Goal: Obtain resource: Download file/media

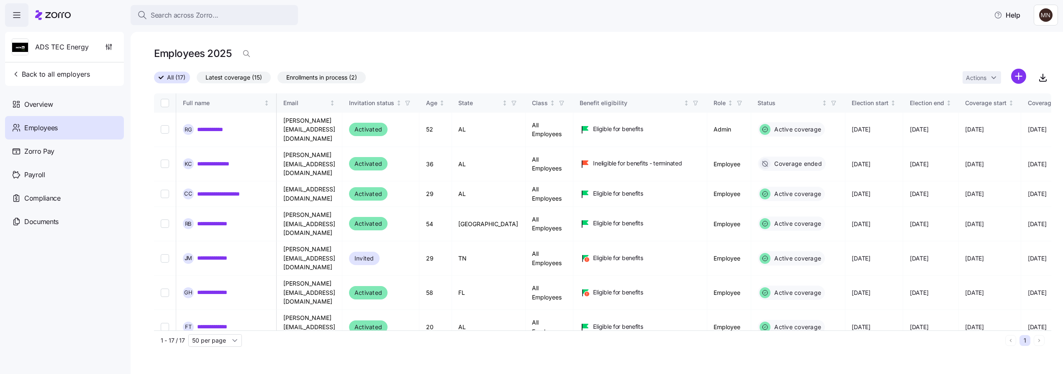
scroll to position [186, 1354]
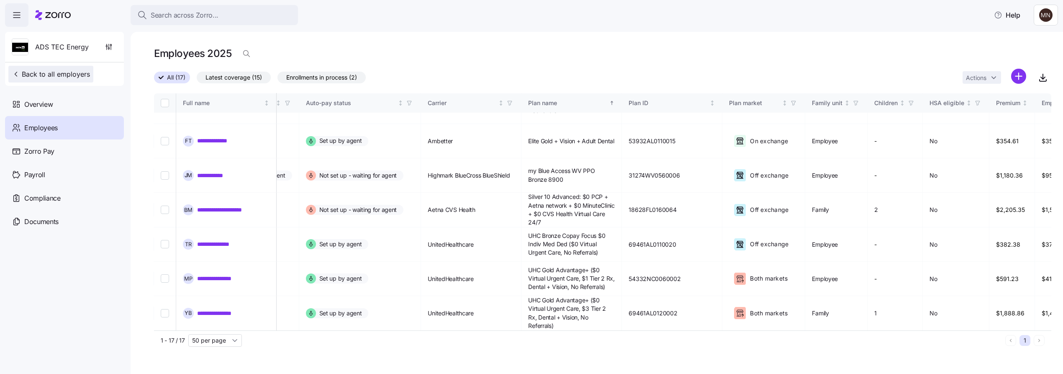
click at [36, 80] on button "Back to all employers" at bounding box center [50, 74] width 85 height 17
click at [64, 71] on span "Back to all employers" at bounding box center [51, 74] width 78 height 10
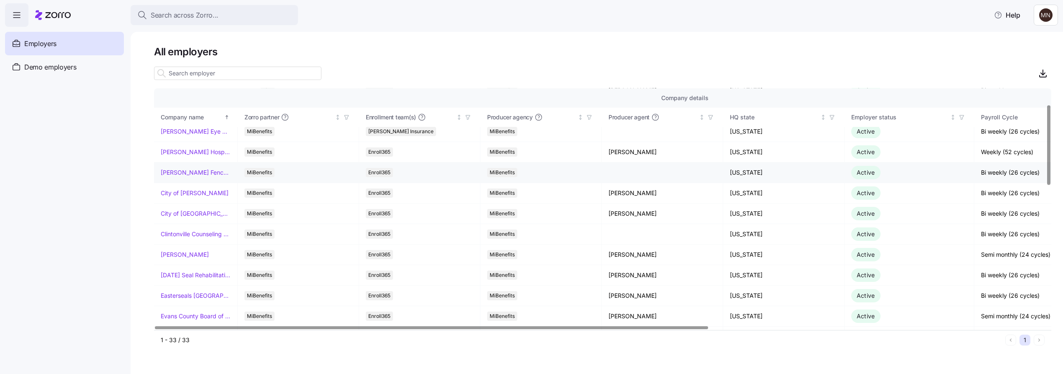
scroll to position [93, 0]
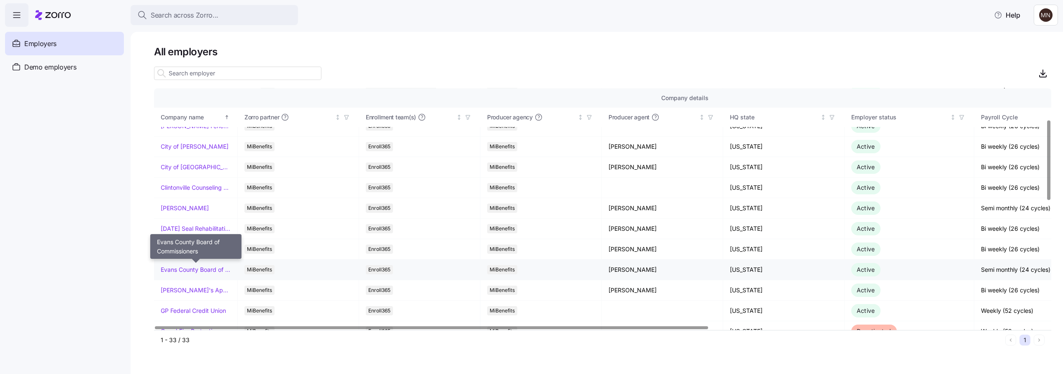
click at [198, 269] on link "Evans County Board of Commissioners" at bounding box center [196, 269] width 70 height 8
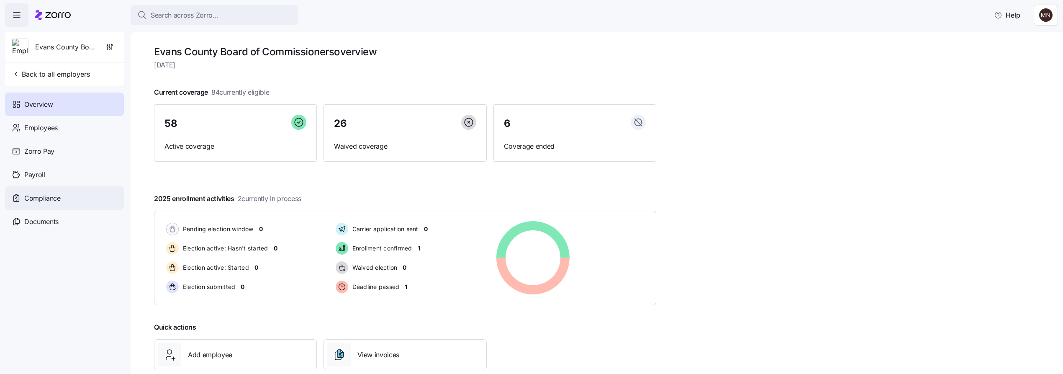
click at [36, 191] on div "Compliance" at bounding box center [64, 197] width 119 height 23
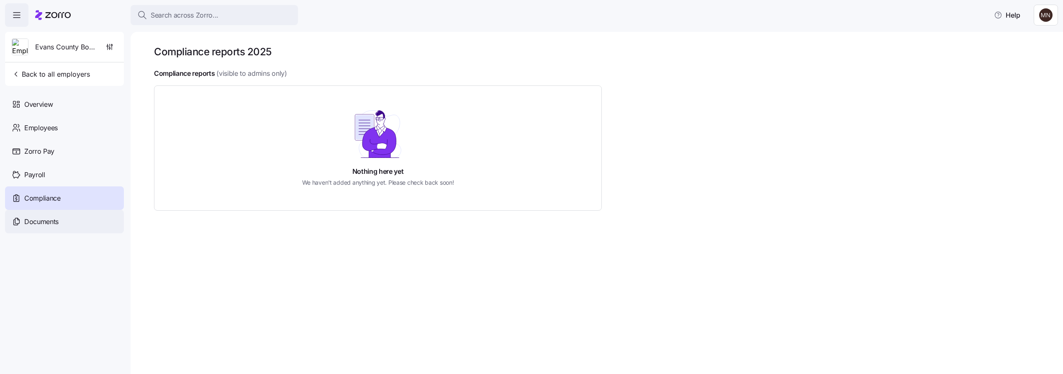
click at [58, 224] on span "Documents" at bounding box center [41, 221] width 34 height 10
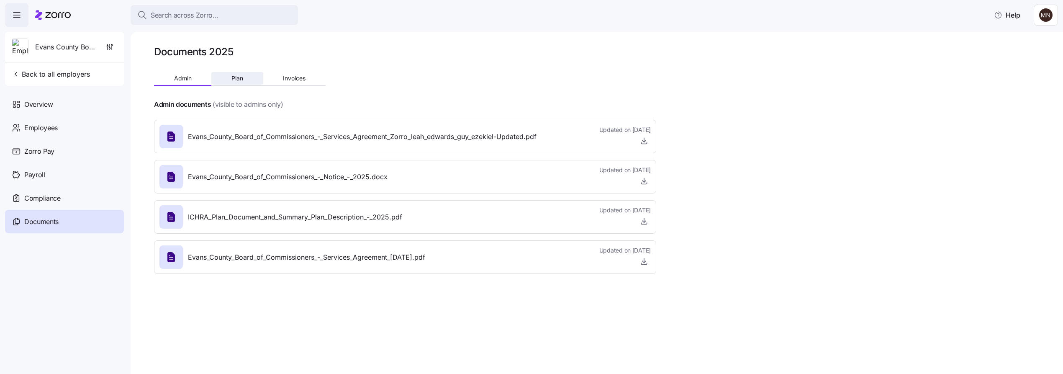
click at [240, 79] on span "Plan" at bounding box center [237, 78] width 12 height 6
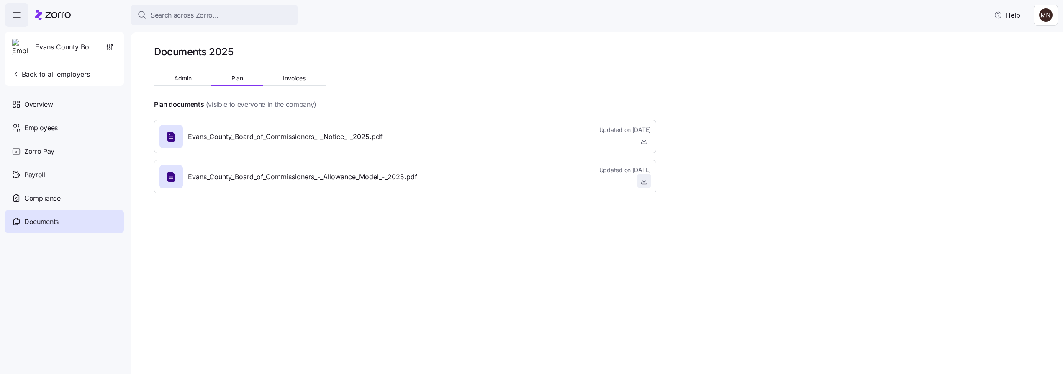
click at [648, 180] on icon "button" at bounding box center [644, 181] width 8 height 8
click at [62, 76] on span "Back to all employers" at bounding box center [51, 74] width 78 height 10
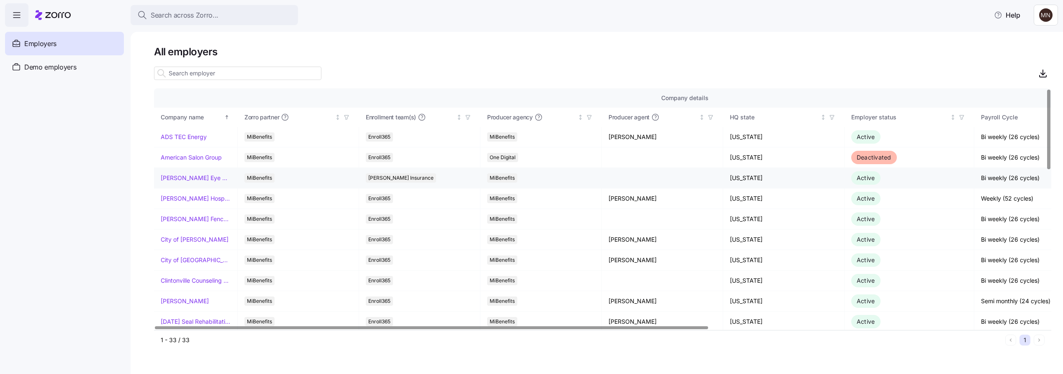
click at [180, 179] on link "Bishop Eye Associates" at bounding box center [196, 178] width 70 height 8
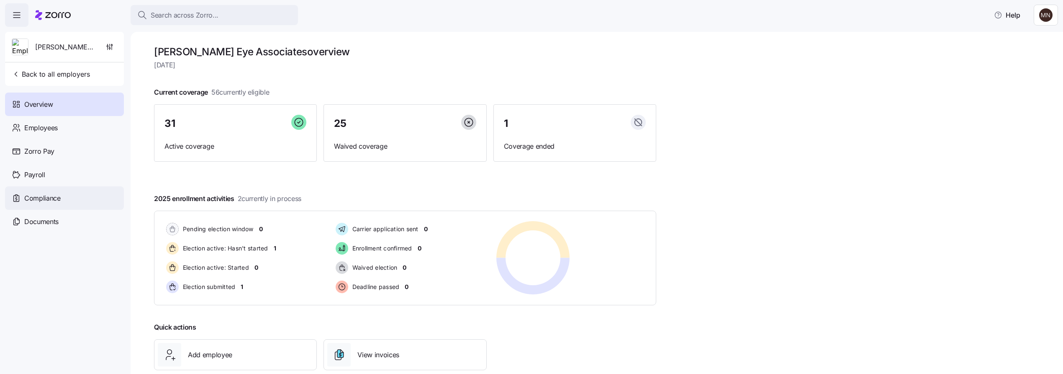
click at [49, 200] on span "Compliance" at bounding box center [42, 198] width 36 height 10
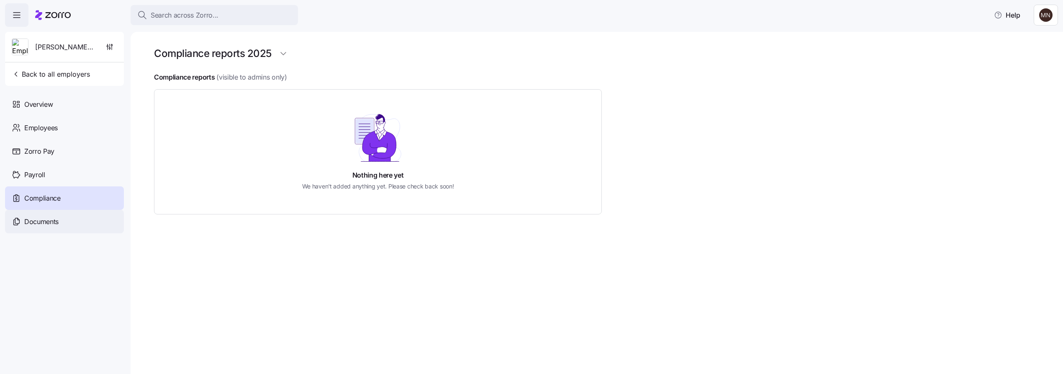
click at [48, 223] on span "Documents" at bounding box center [41, 221] width 34 height 10
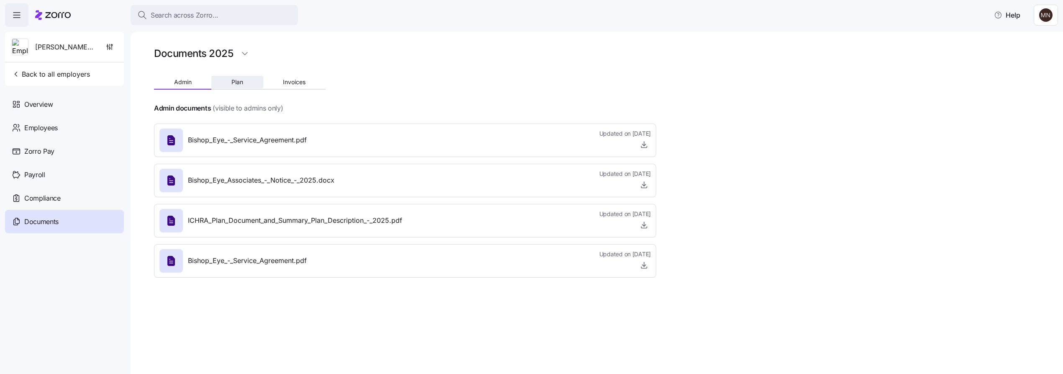
click at [234, 83] on span "Plan" at bounding box center [237, 82] width 12 height 6
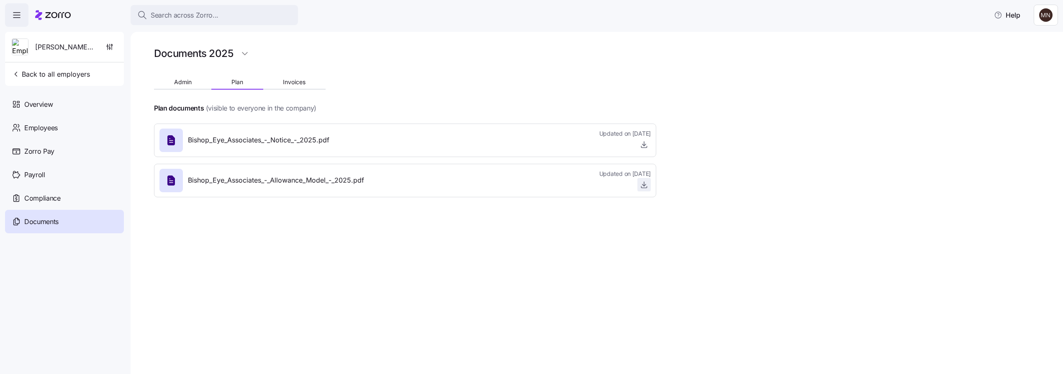
click at [649, 185] on span "button" at bounding box center [644, 184] width 13 height 13
click at [643, 185] on icon "button" at bounding box center [644, 184] width 8 height 8
click at [51, 79] on button "Back to all employers" at bounding box center [50, 74] width 85 height 17
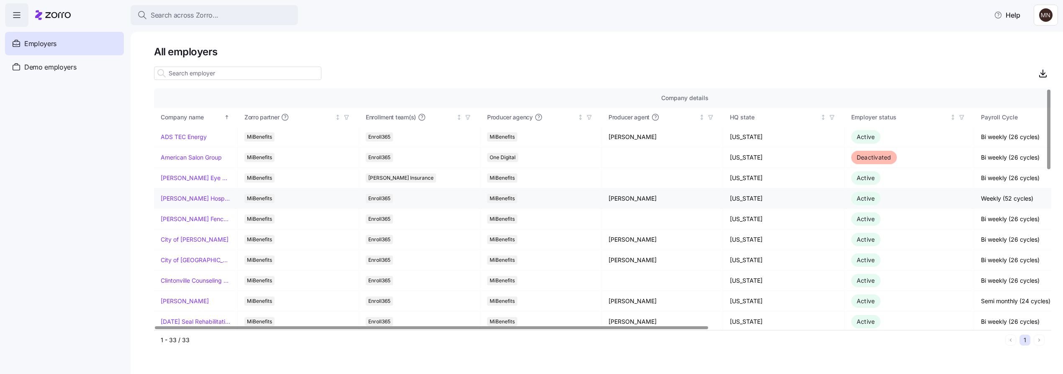
click at [197, 196] on link "Burke Hospitality" at bounding box center [196, 198] width 70 height 8
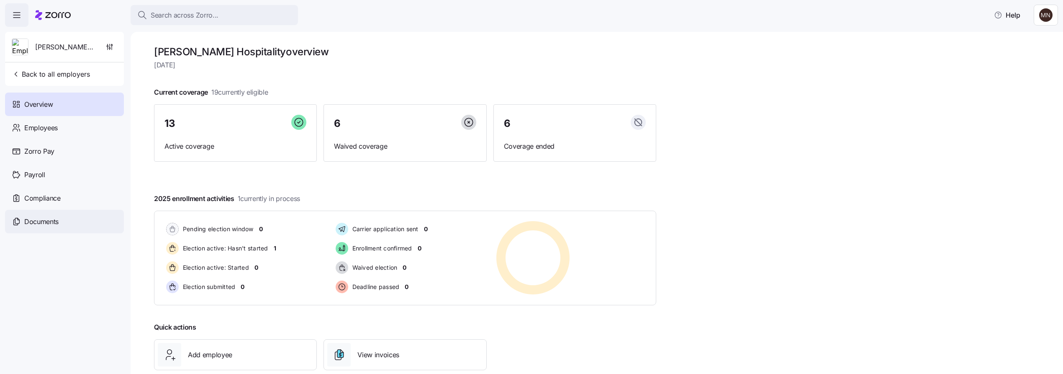
click at [56, 218] on span "Documents" at bounding box center [41, 221] width 34 height 10
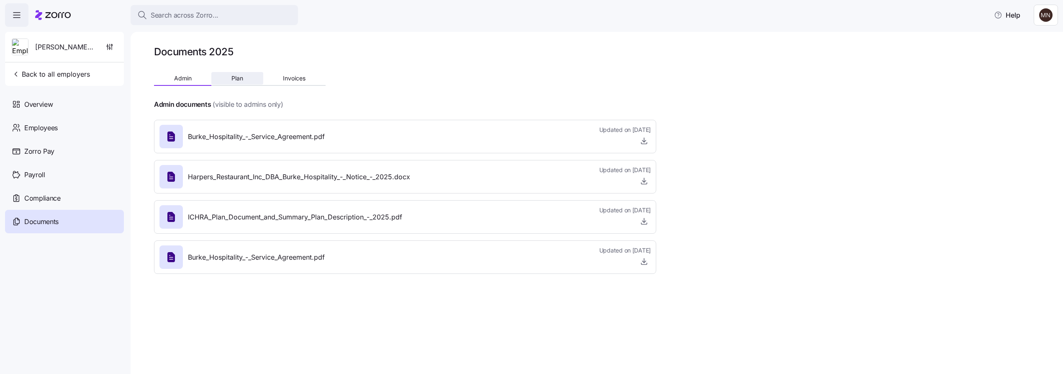
click at [247, 77] on button "Plan" at bounding box center [236, 78] width 51 height 13
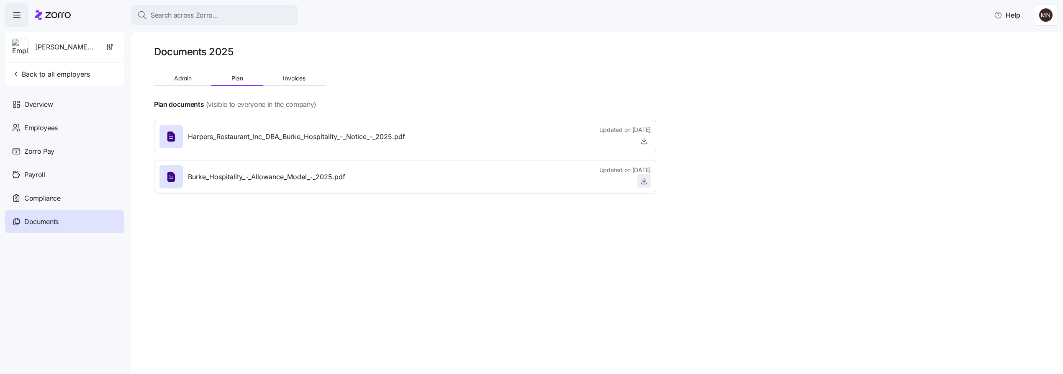
click at [648, 180] on span "button" at bounding box center [644, 180] width 13 height 13
click at [643, 182] on icon "button" at bounding box center [644, 181] width 8 height 8
click at [64, 71] on span "Back to all employers" at bounding box center [51, 74] width 78 height 10
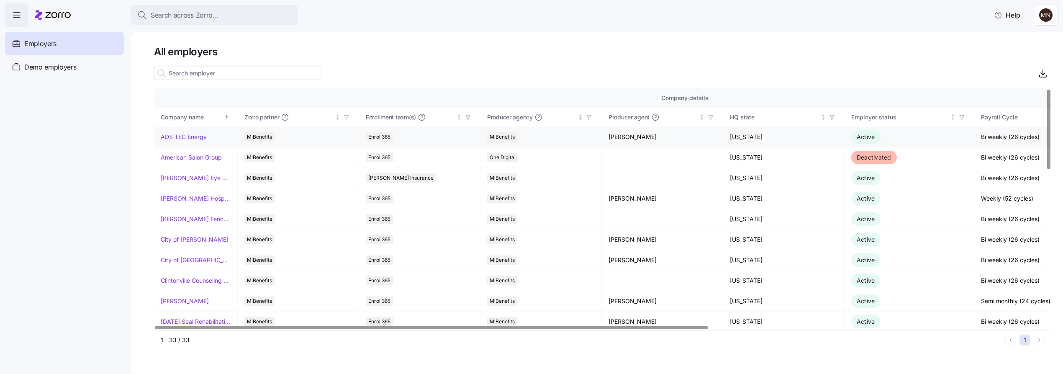
click at [184, 138] on link "ADS TEC Energy" at bounding box center [184, 137] width 46 height 8
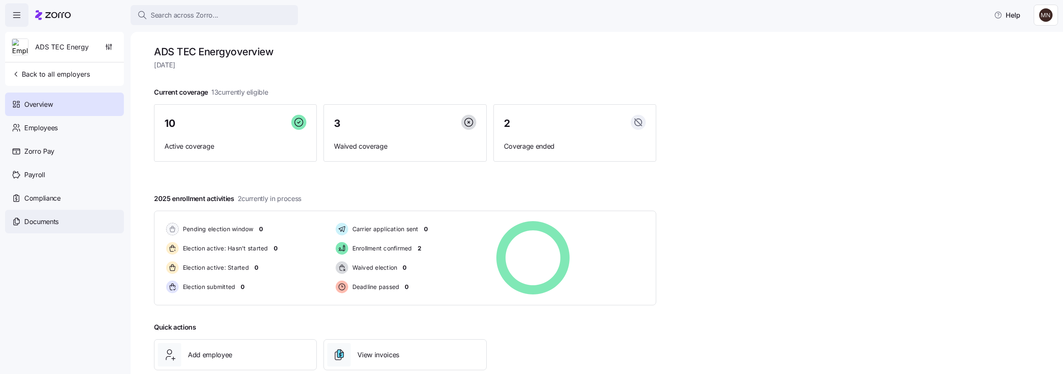
click at [32, 218] on span "Documents" at bounding box center [41, 221] width 34 height 10
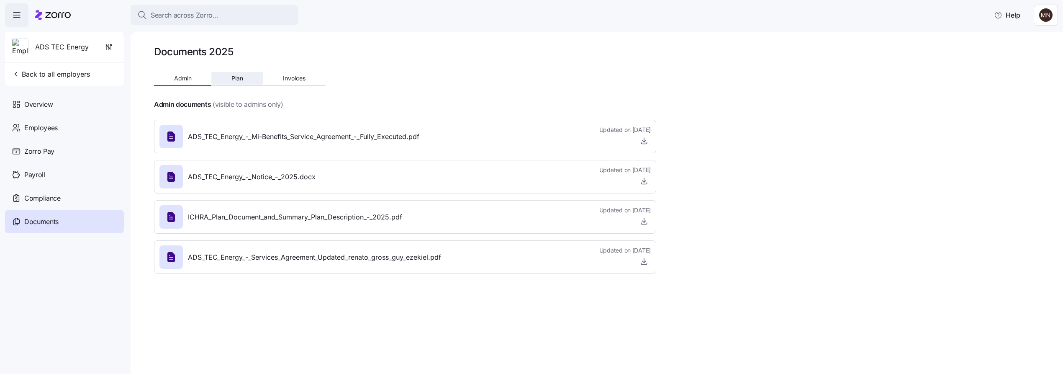
click at [249, 82] on button "Plan" at bounding box center [236, 78] width 51 height 13
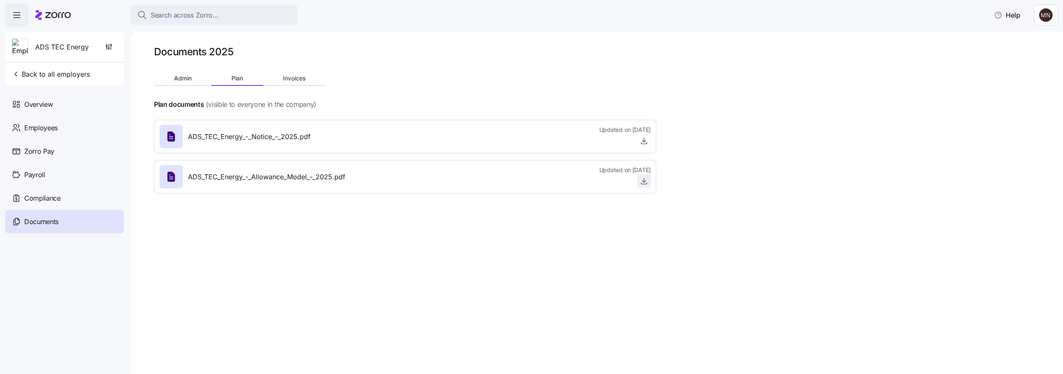
click at [643, 179] on icon "button" at bounding box center [644, 181] width 8 height 8
click at [37, 74] on span "Back to all employers" at bounding box center [51, 74] width 78 height 10
